Goal: Transaction & Acquisition: Purchase product/service

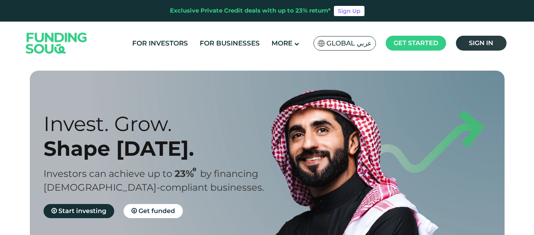
drag, startPoint x: 0, startPoint y: 0, endPoint x: 480, endPoint y: 43, distance: 481.7
click at [480, 43] on span "Sign in" at bounding box center [481, 42] width 24 height 7
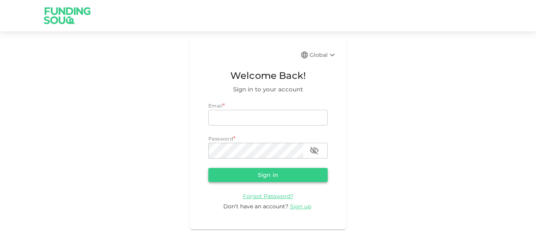
type input "[EMAIL_ADDRESS][PERSON_NAME][DOMAIN_NAME]"
click at [229, 174] on button "Sign in" at bounding box center [267, 175] width 119 height 14
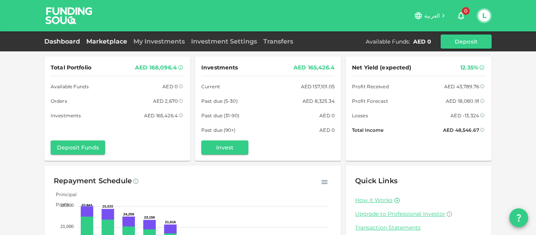
click at [128, 42] on link "Marketplace" at bounding box center [106, 41] width 47 height 7
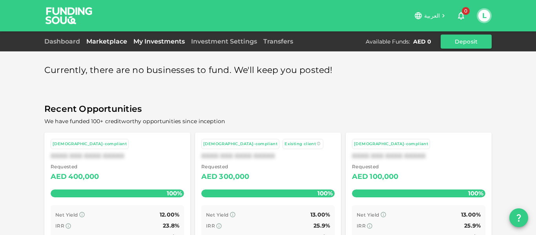
click at [139, 41] on link "My Investments" at bounding box center [159, 41] width 58 height 7
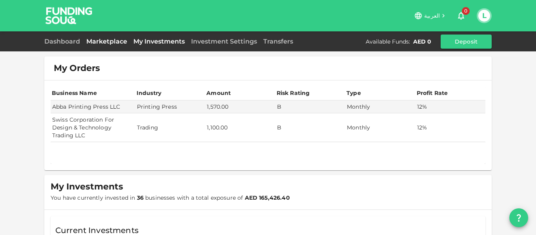
click at [115, 38] on link "Marketplace" at bounding box center [106, 41] width 47 height 7
